Goal: Information Seeking & Learning: Learn about a topic

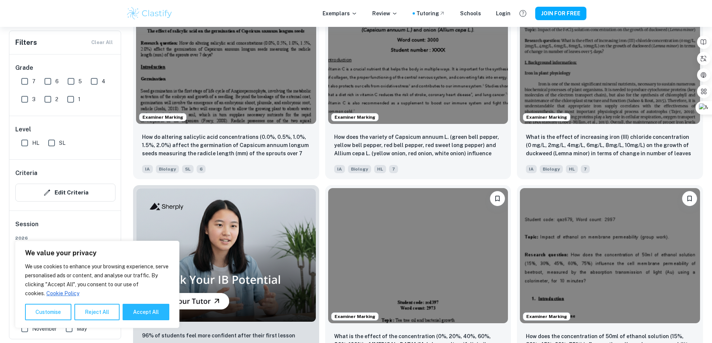
scroll to position [598, 0]
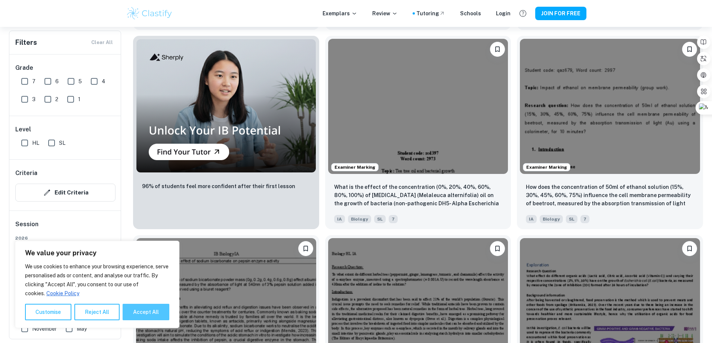
click at [149, 309] on button "Accept All" at bounding box center [146, 312] width 47 height 16
checkbox input "true"
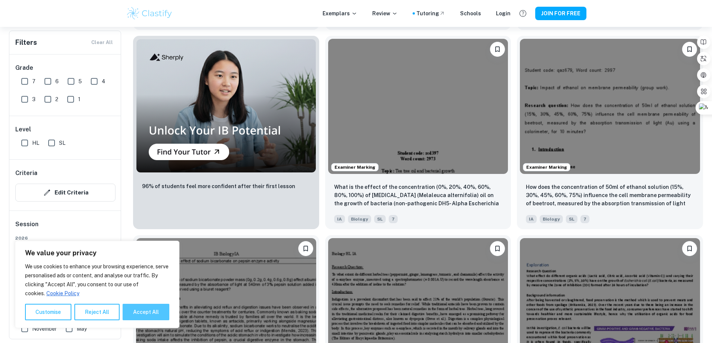
checkbox input "true"
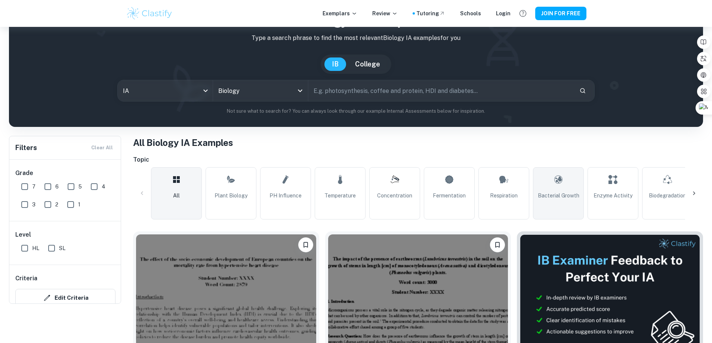
scroll to position [75, 0]
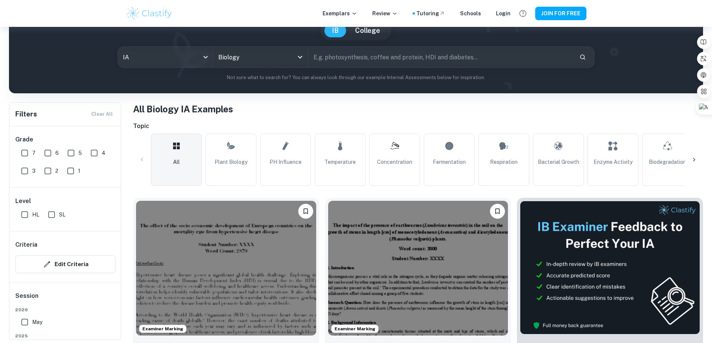
click at [23, 157] on input "7" at bounding box center [24, 153] width 15 height 15
checkbox input "true"
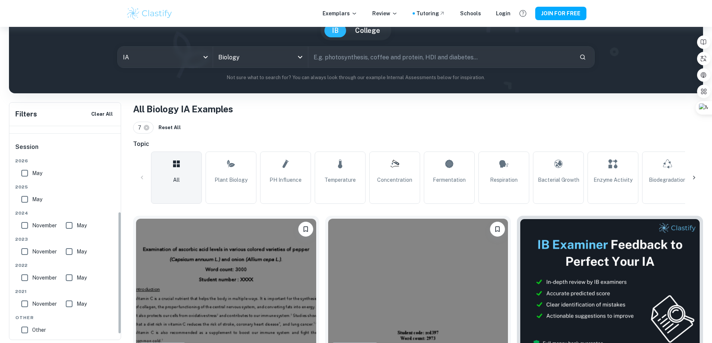
scroll to position [149, 0]
click at [24, 171] on input "May" at bounding box center [24, 173] width 15 height 15
checkbox input "true"
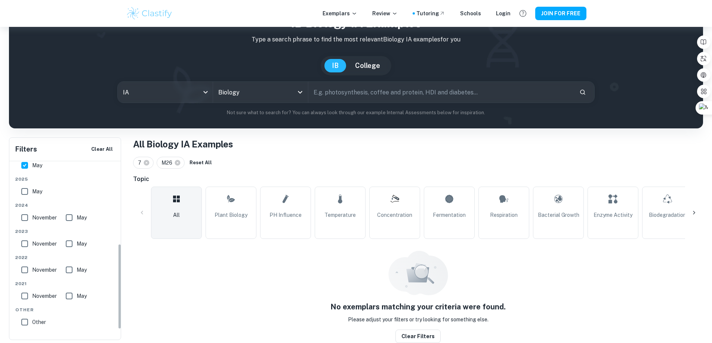
scroll to position [194, 0]
click at [19, 194] on input "May" at bounding box center [24, 189] width 15 height 15
checkbox input "true"
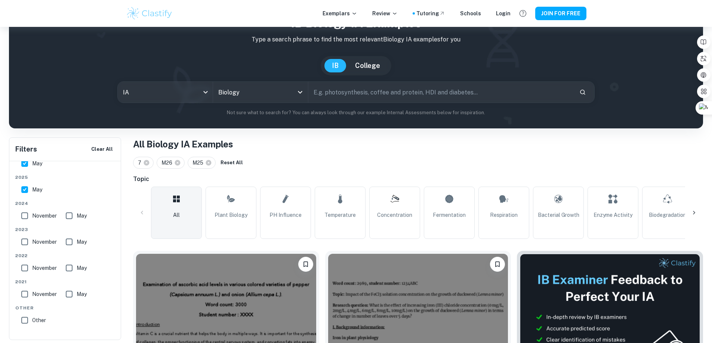
click at [28, 220] on input "November" at bounding box center [24, 215] width 15 height 15
checkbox input "true"
click at [70, 219] on input "May" at bounding box center [69, 215] width 15 height 15
checkbox input "true"
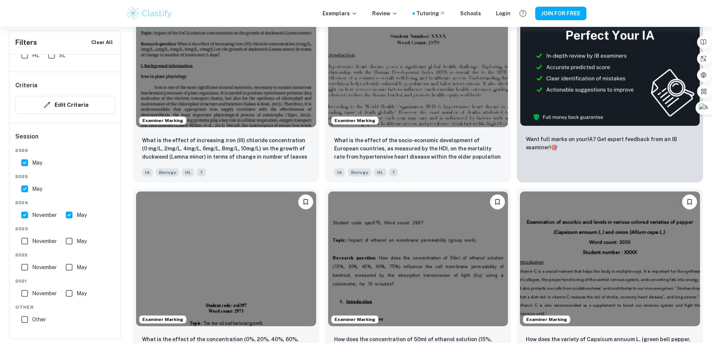
scroll to position [563, 0]
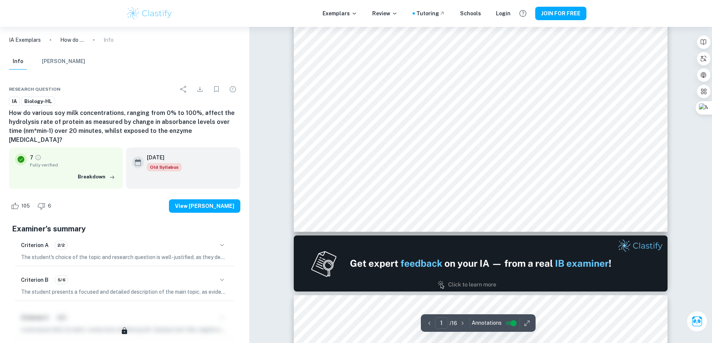
scroll to position [149, 0]
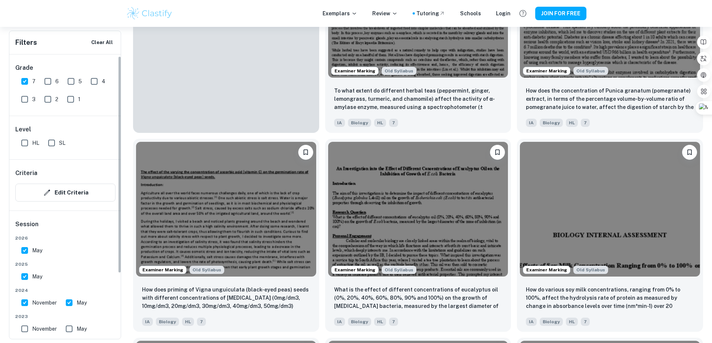
scroll to position [37, 0]
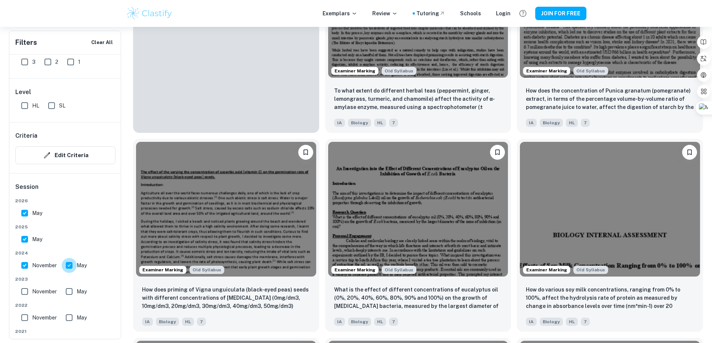
click at [71, 270] on input "May" at bounding box center [69, 265] width 15 height 15
checkbox input "false"
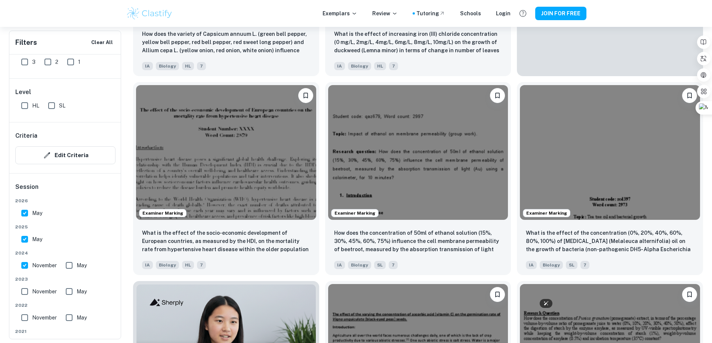
scroll to position [370, 0]
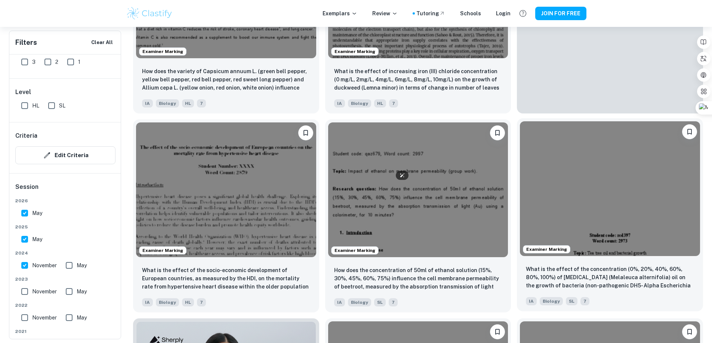
click at [520, 121] on img at bounding box center [610, 188] width 180 height 135
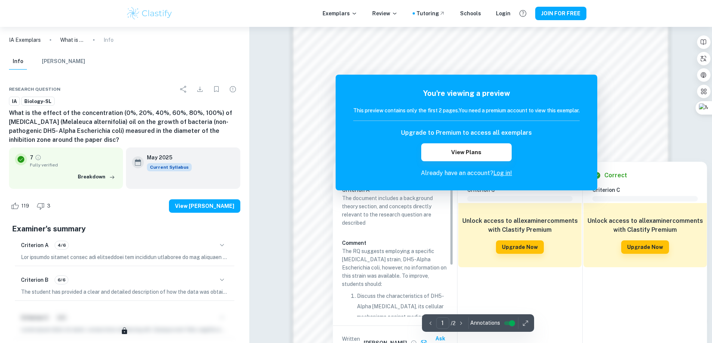
scroll to position [673, 0]
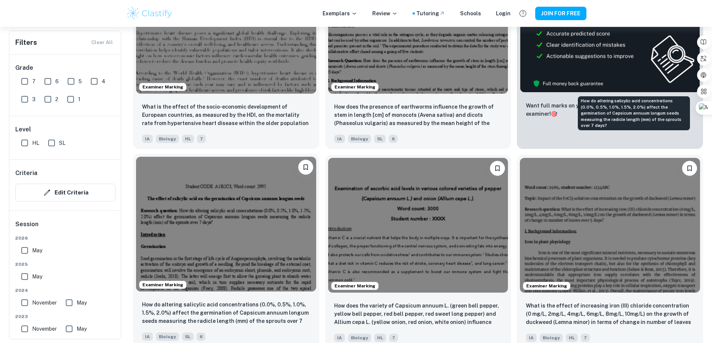
scroll to position [319, 0]
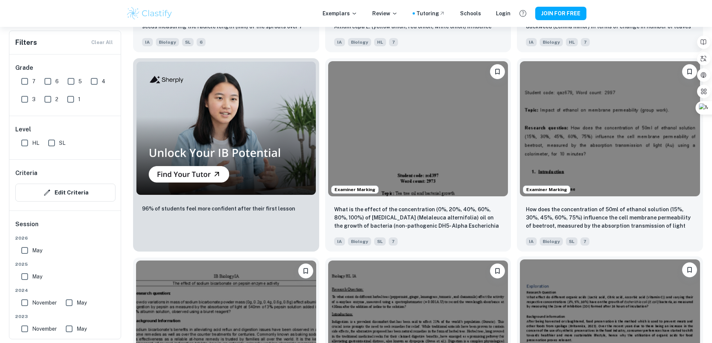
scroll to position [543, 0]
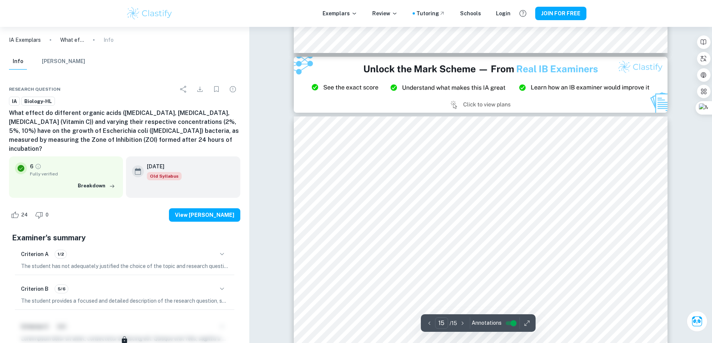
scroll to position [7061, 0]
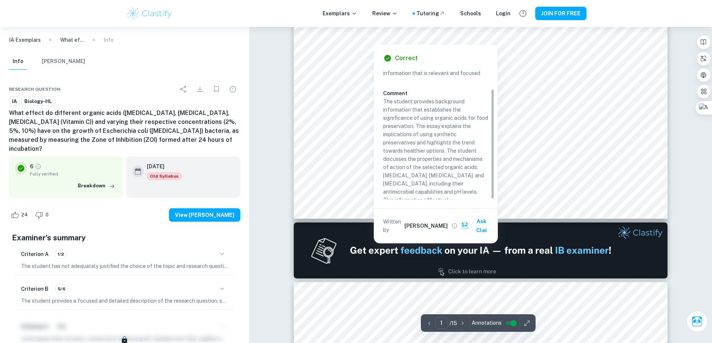
scroll to position [24, 0]
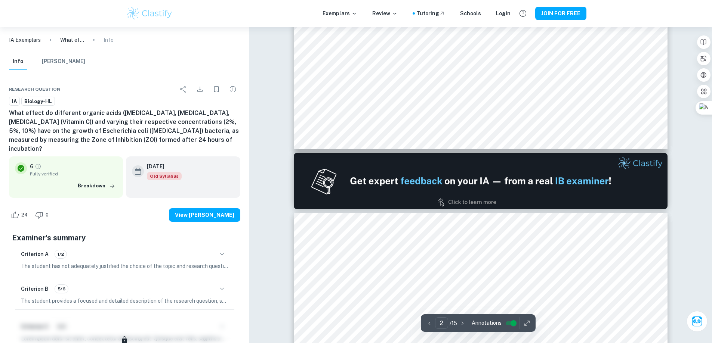
type input "1"
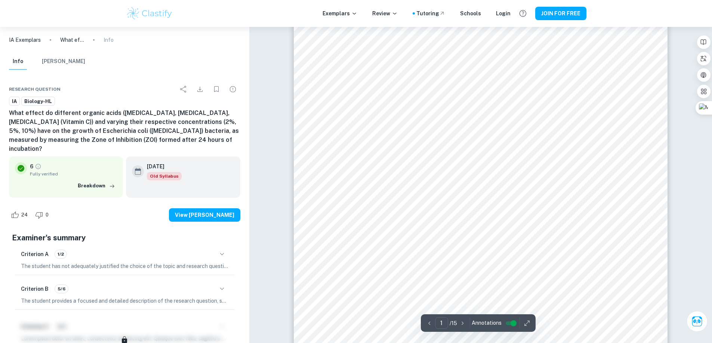
scroll to position [0, 0]
